Goal: Task Accomplishment & Management: Complete application form

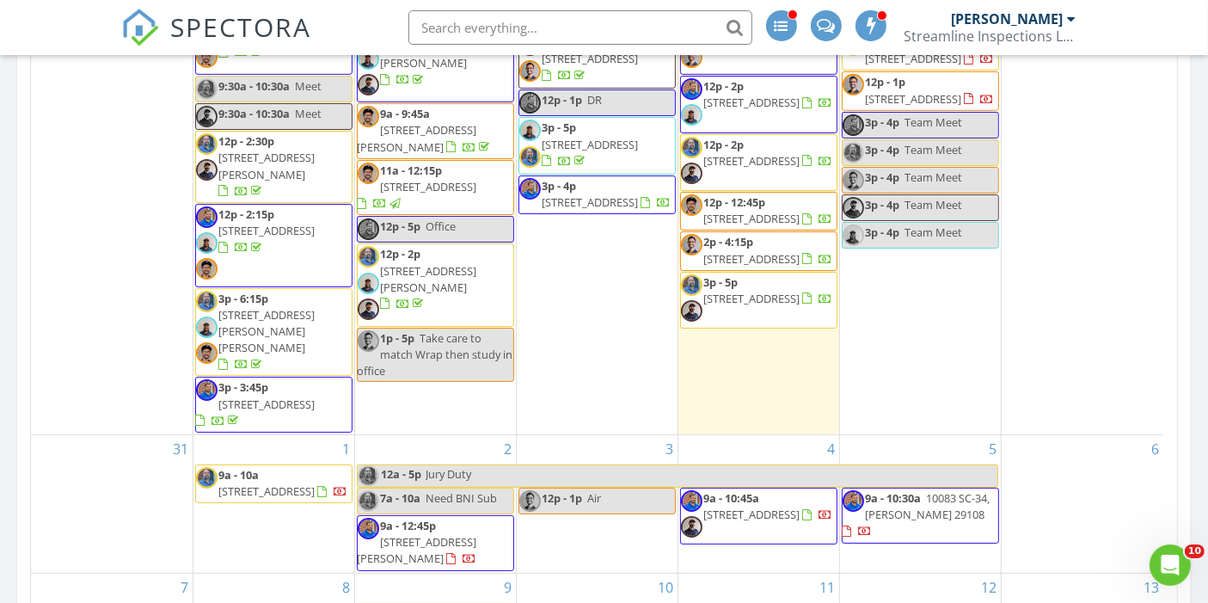
scroll to position [36, 0]
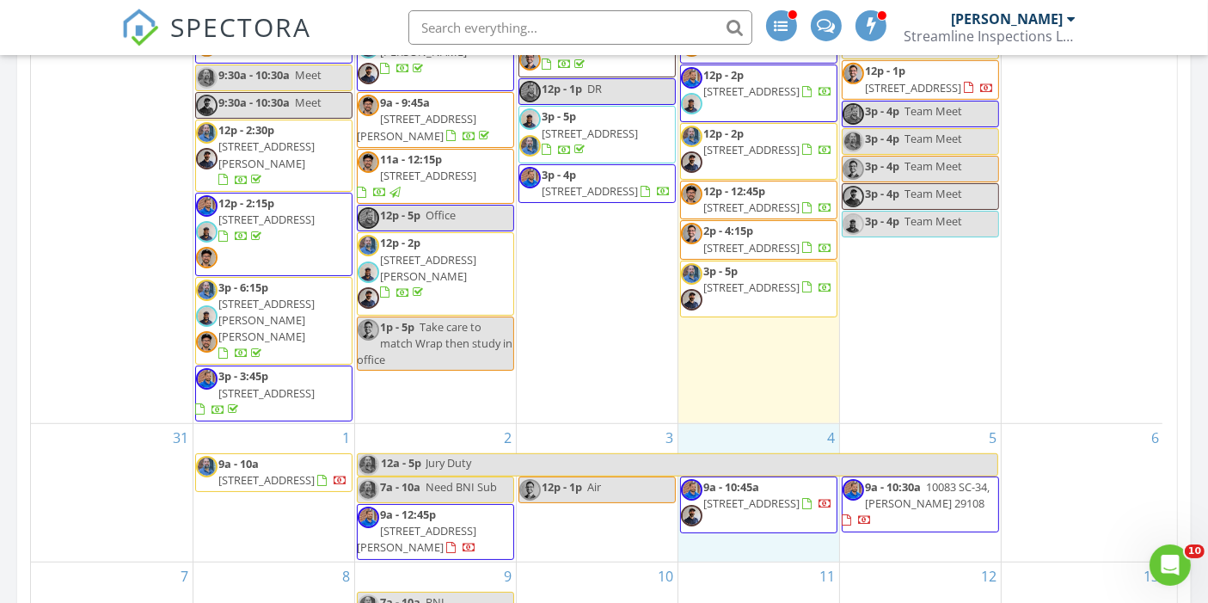
click at [741, 498] on div "4 9a - 10:45a 3 Fetterbush Ct, Elgin 29045" at bounding box center [758, 493] width 161 height 138
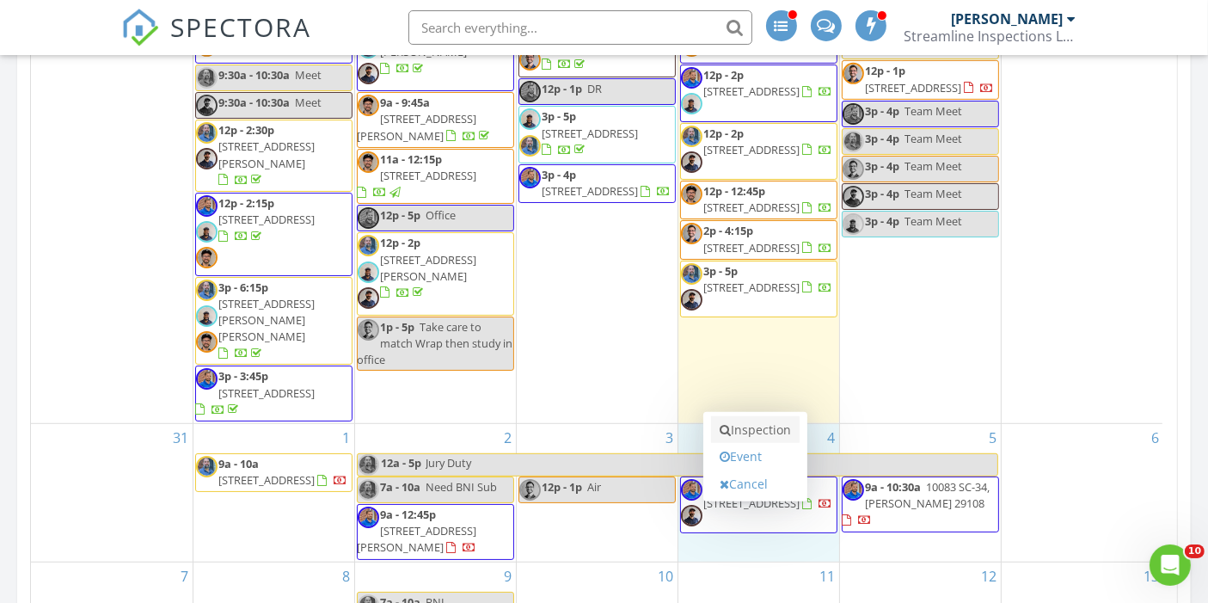
click at [748, 429] on link "Inspection" at bounding box center [755, 430] width 89 height 28
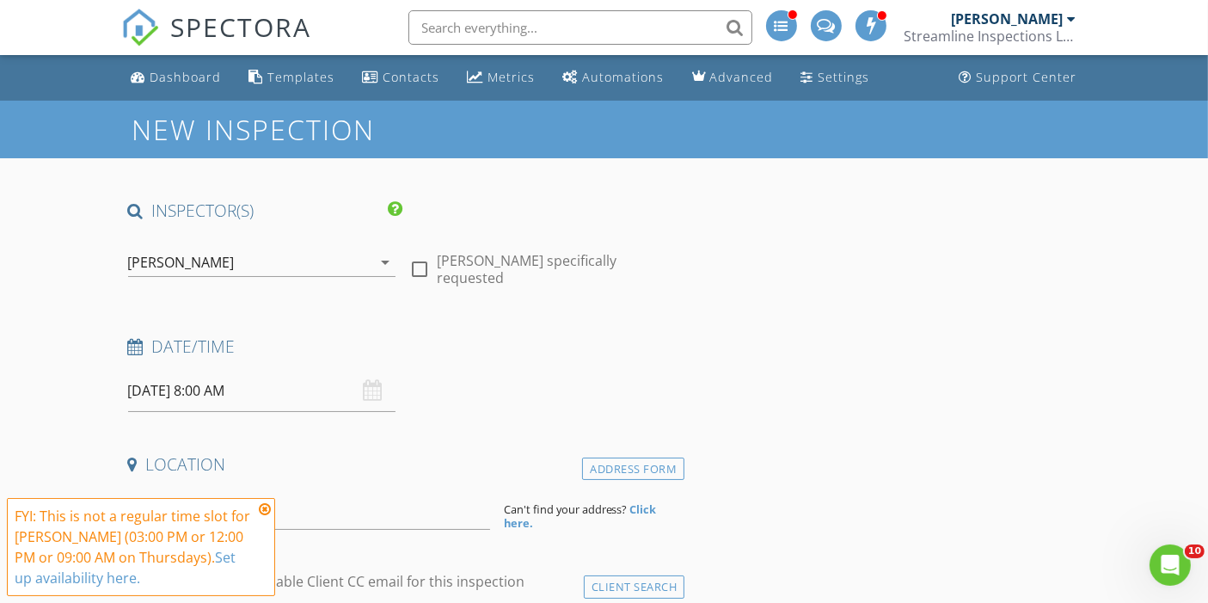
click at [156, 262] on div "[PERSON_NAME]" at bounding box center [181, 261] width 107 height 15
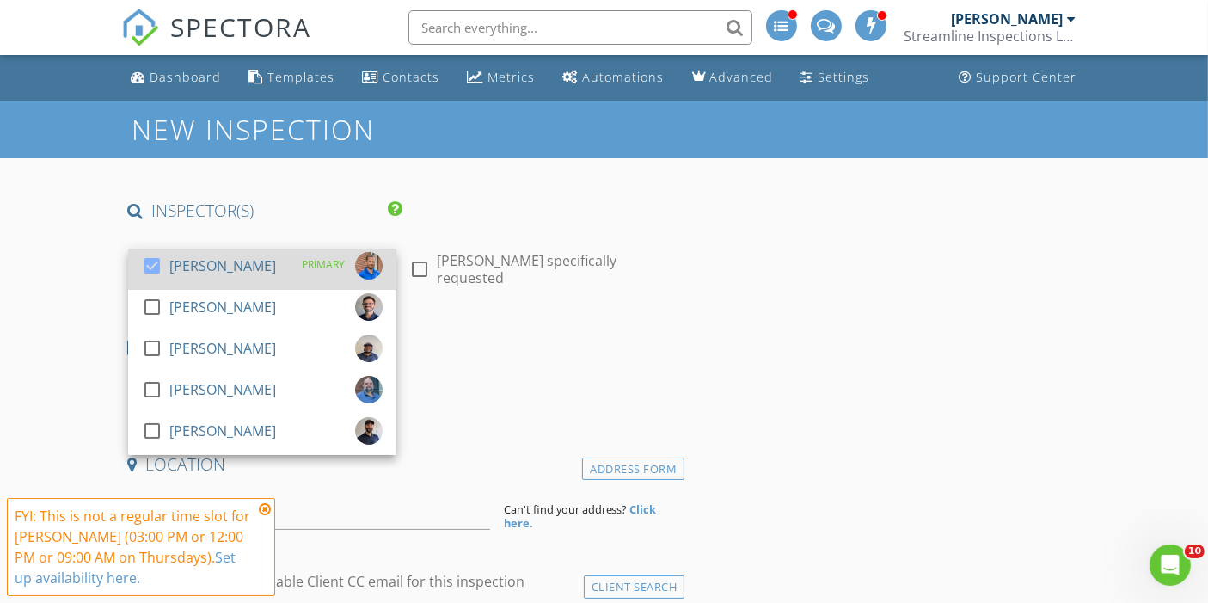
click at [143, 258] on div at bounding box center [152, 265] width 29 height 29
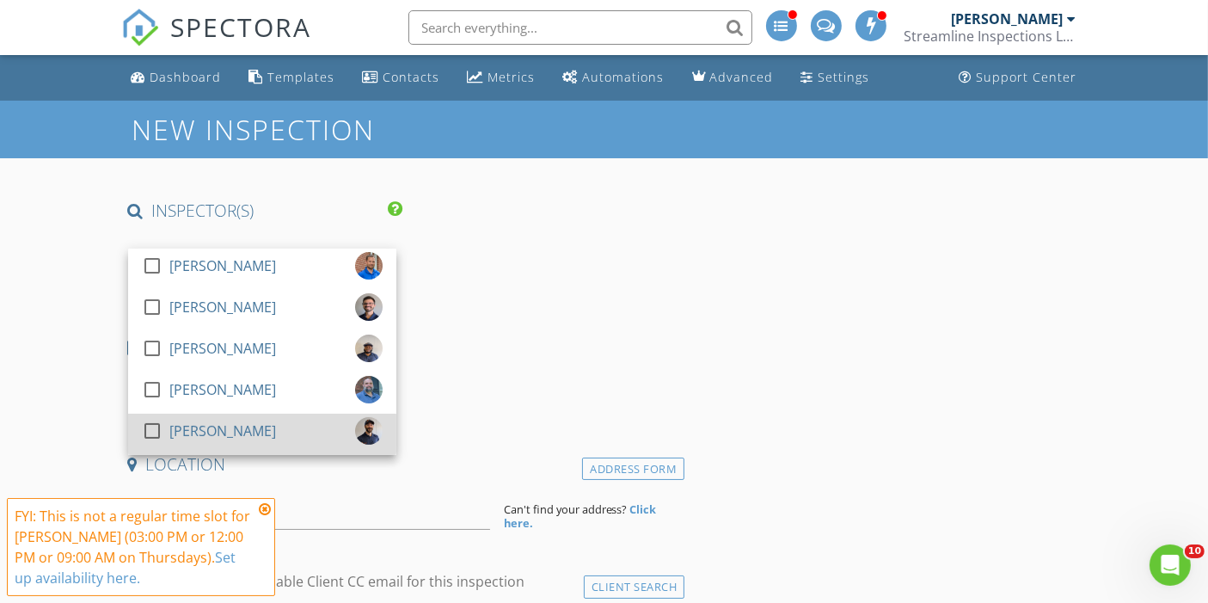
click at [151, 430] on div at bounding box center [152, 430] width 29 height 29
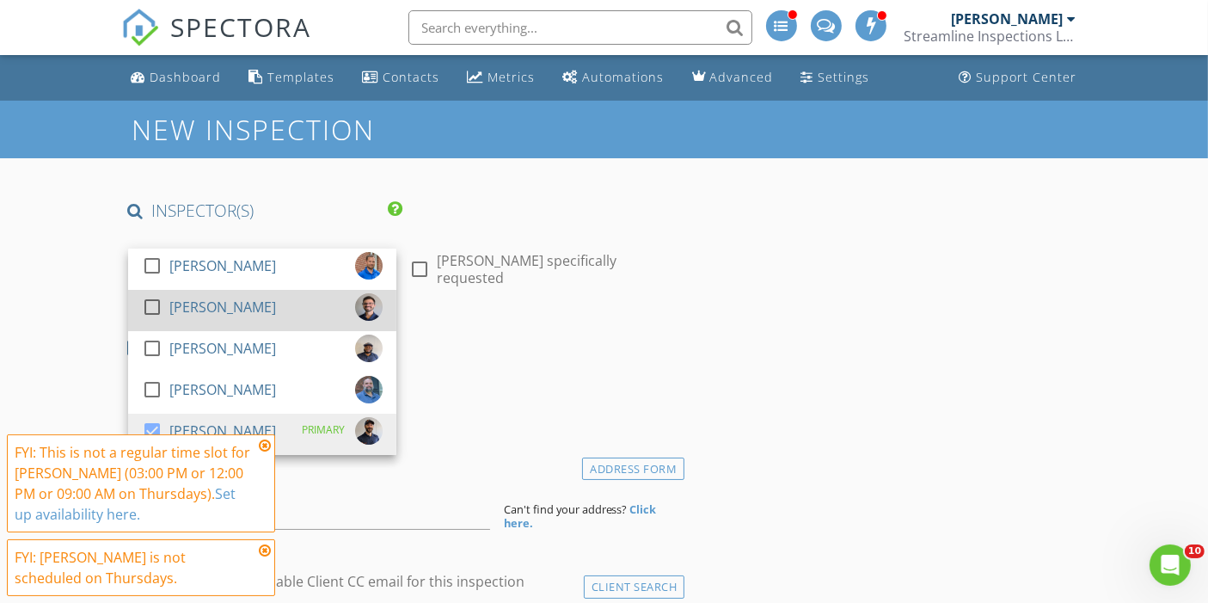
click at [151, 306] on div at bounding box center [152, 306] width 29 height 29
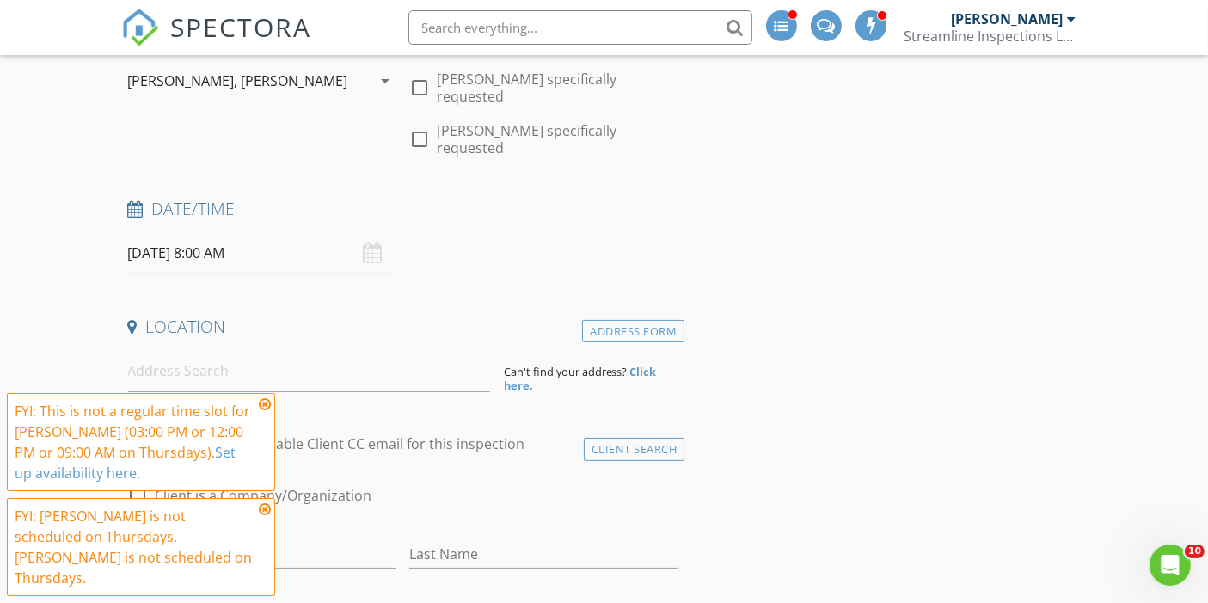
scroll to position [199, 0]
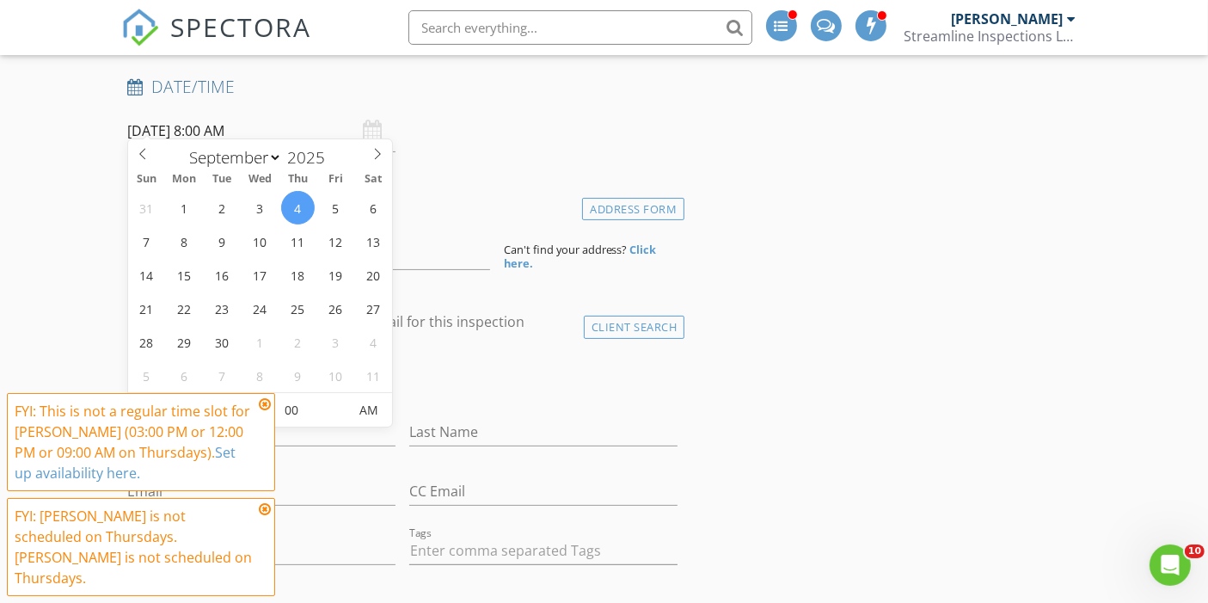
scroll to position [354, 0]
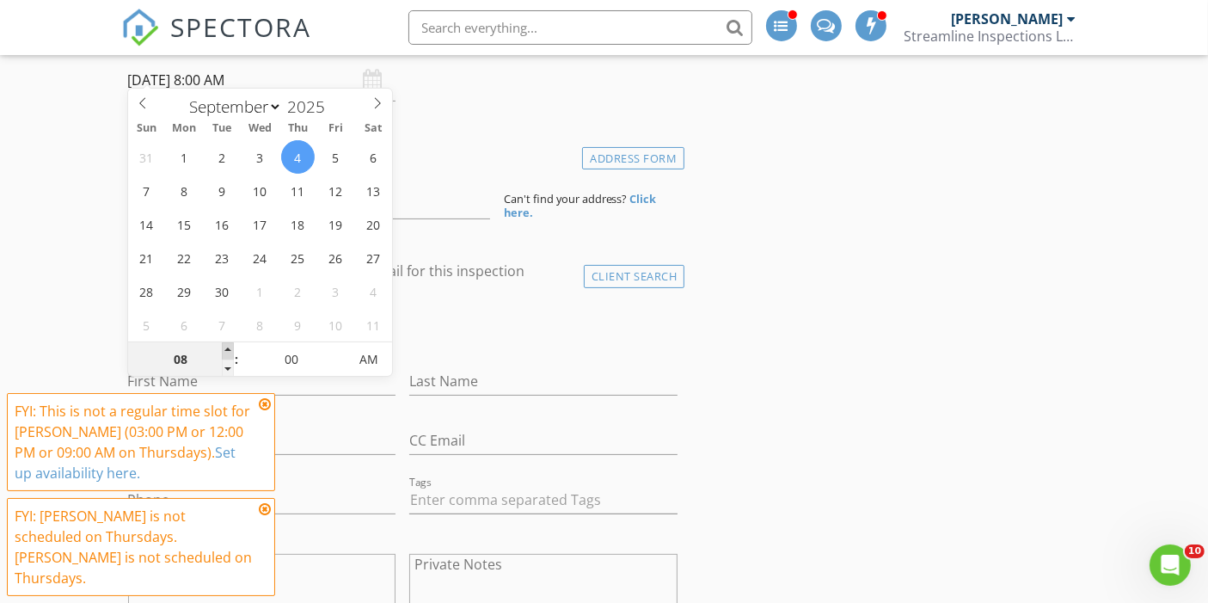
type input "09"
type input "09/04/2025 9:00 AM"
click at [229, 357] on span at bounding box center [228, 350] width 12 height 17
type input "10"
type input "09/04/2025 10:00 AM"
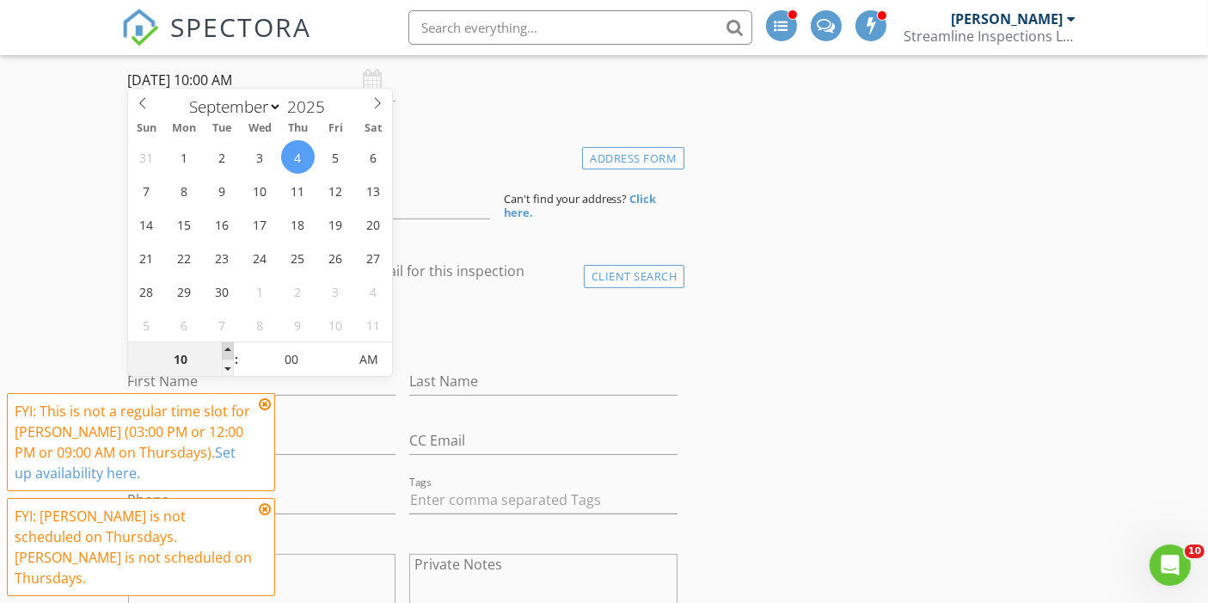
click at [229, 357] on span at bounding box center [228, 350] width 12 height 17
type input "11"
type input "09/04/2025 11:00 AM"
click at [229, 357] on span at bounding box center [228, 350] width 12 height 17
type input "12"
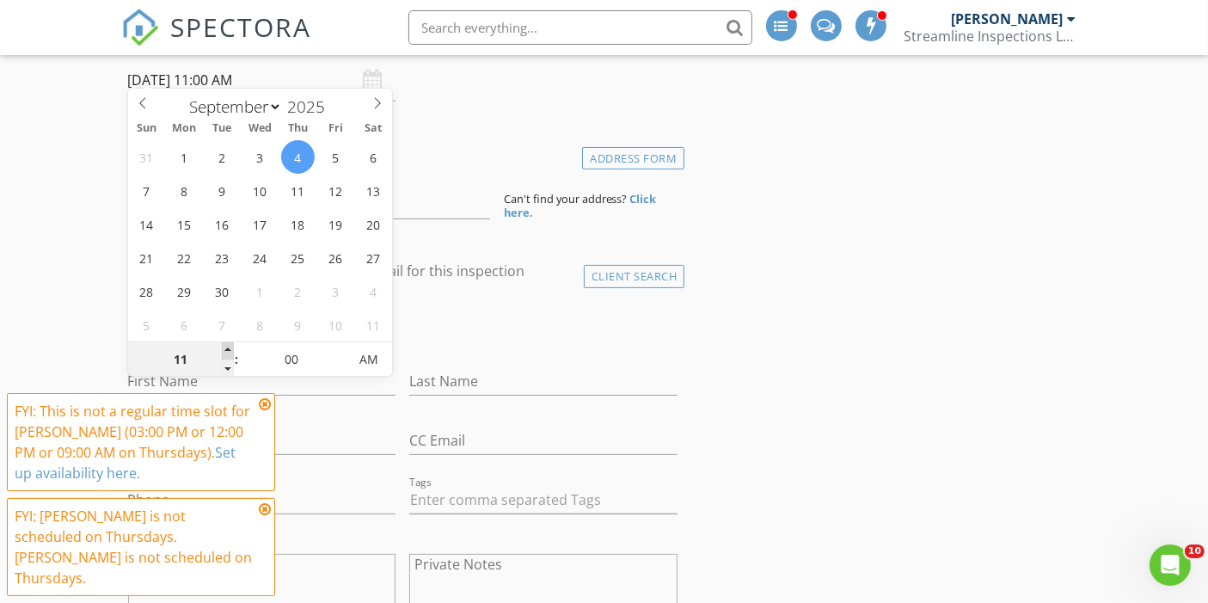
type input "09/04/2025 12:00 PM"
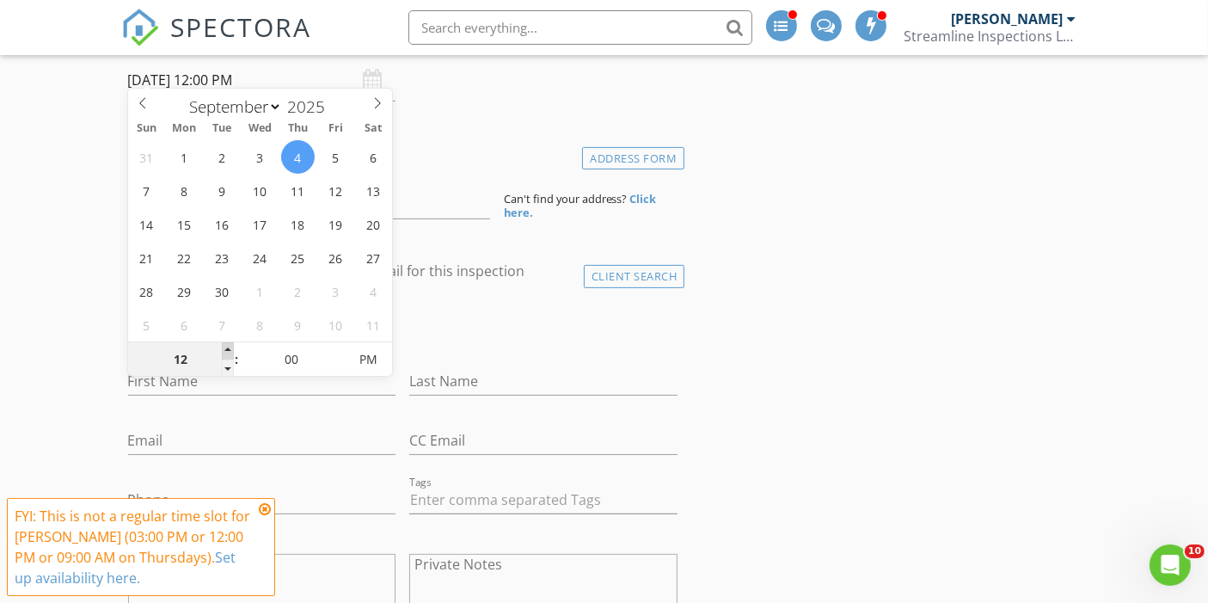
click at [229, 357] on span at bounding box center [228, 350] width 12 height 17
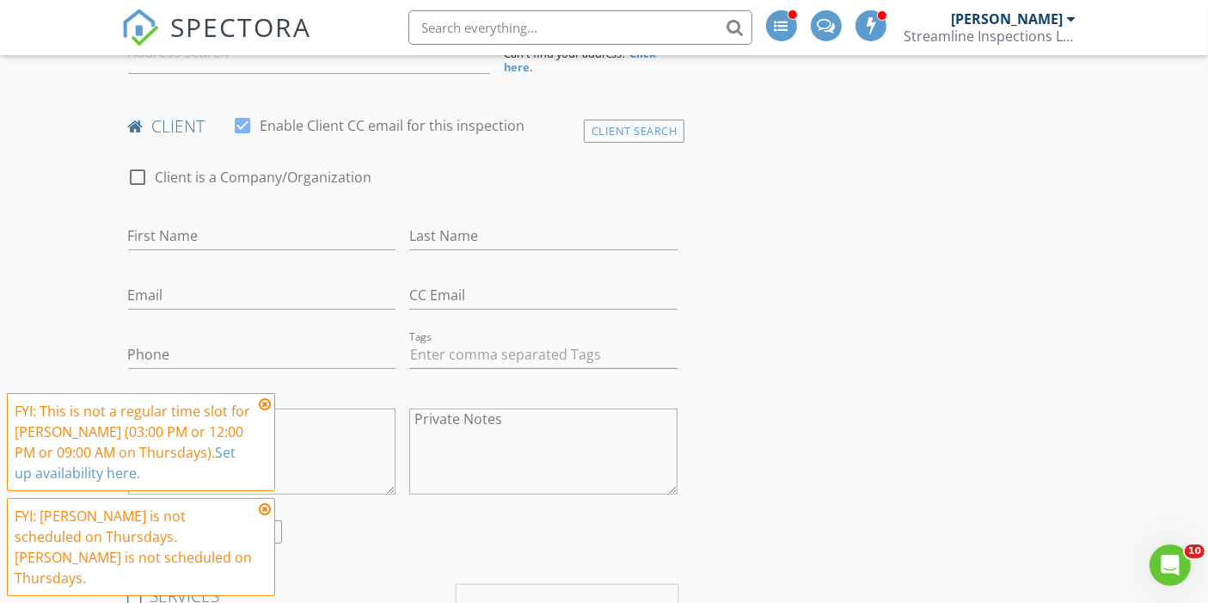
scroll to position [500, 0]
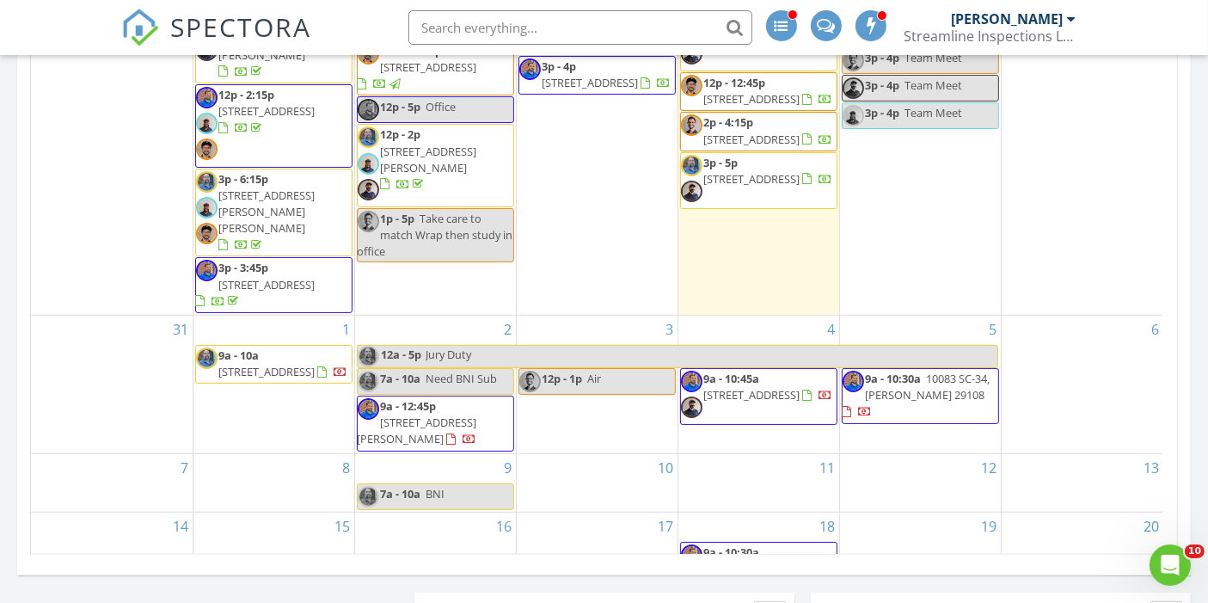
scroll to position [1025, 0]
